Goal: Task Accomplishment & Management: Manage account settings

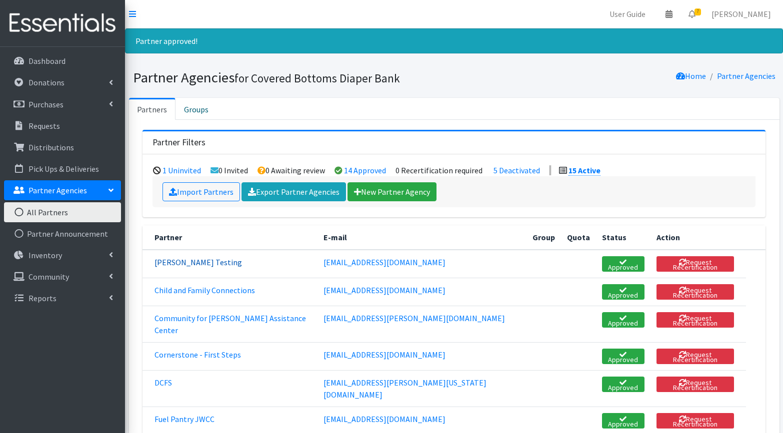
click at [215, 263] on link "Brandy Owens Testing" at bounding box center [197, 262] width 87 height 10
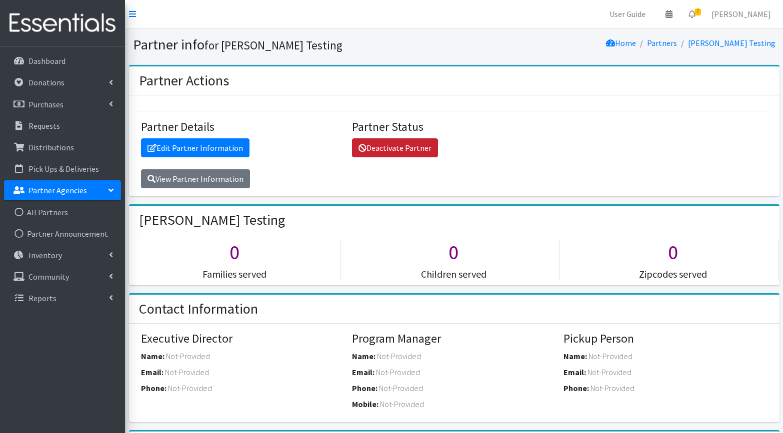
click at [380, 139] on link "Deactivate Partner" at bounding box center [395, 147] width 86 height 19
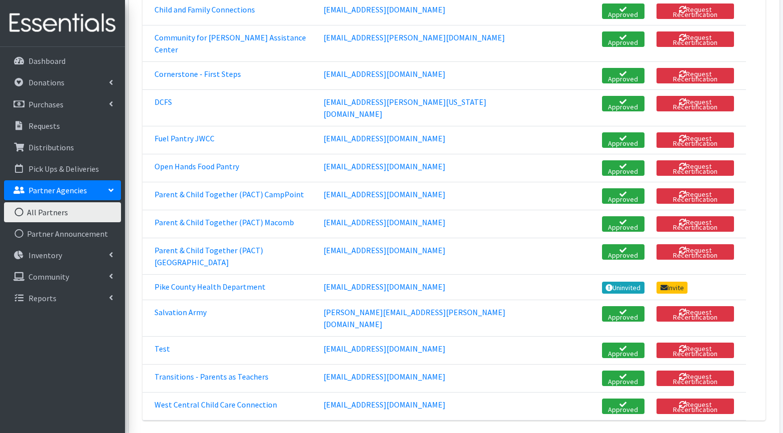
scroll to position [258, 0]
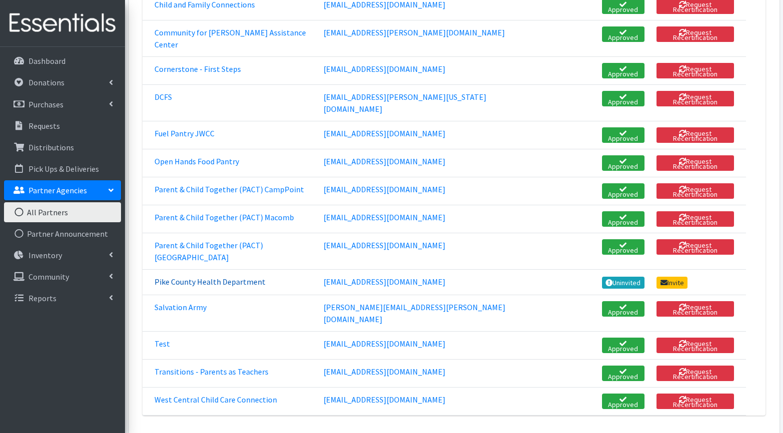
click at [246, 277] on link "Pike County Health Department" at bounding box center [209, 282] width 111 height 10
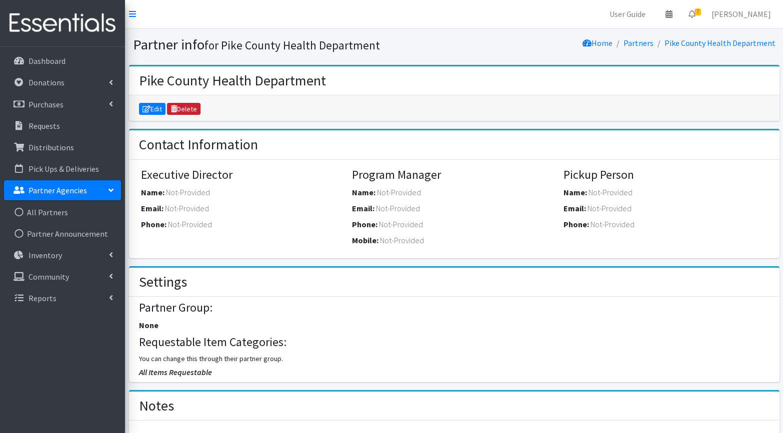
click at [190, 108] on link "Delete" at bounding box center [183, 109] width 33 height 12
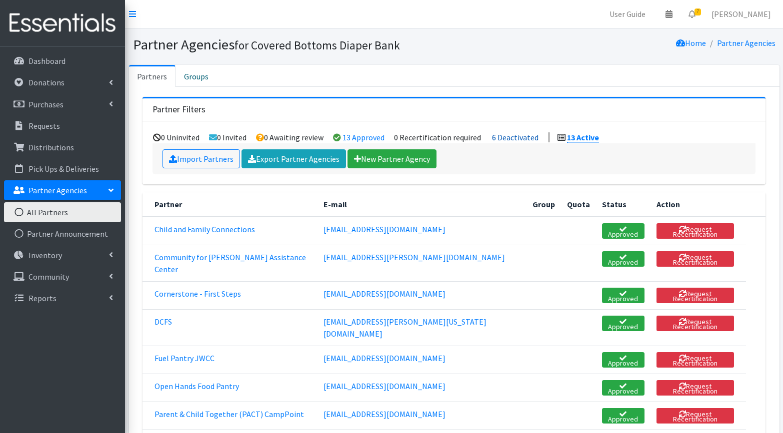
click at [512, 139] on link "6 Deactivated" at bounding box center [515, 137] width 46 height 10
